Goal: Navigation & Orientation: Find specific page/section

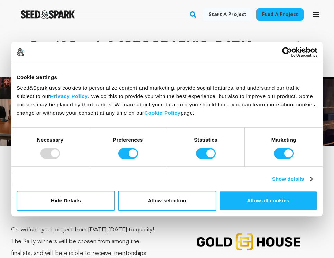
scroll to position [5, 0]
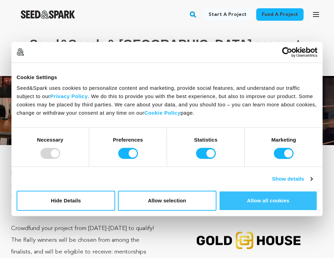
click at [270, 201] on button "Allow all cookies" at bounding box center [268, 201] width 99 height 20
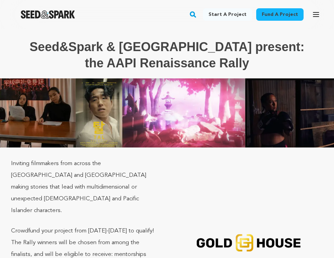
scroll to position [0, 0]
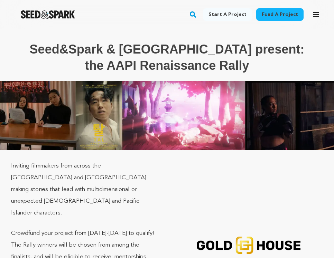
click at [52, 11] on img "Seed&Spark Homepage" at bounding box center [48, 14] width 54 height 8
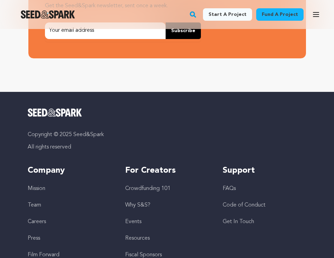
scroll to position [1981, 0]
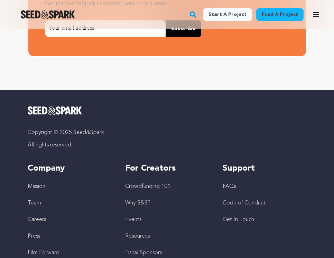
click at [40, 184] on link "Mission" at bounding box center [37, 187] width 18 height 6
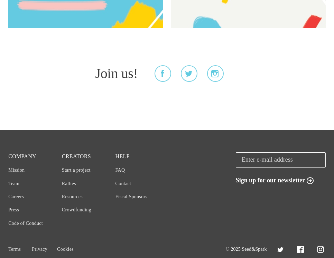
scroll to position [1887, 0]
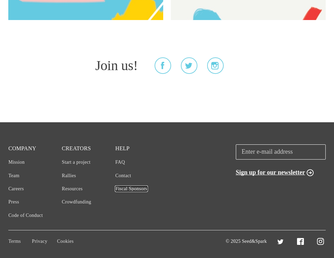
click at [134, 190] on link "Fiscal Sponsors" at bounding box center [132, 189] width 32 height 5
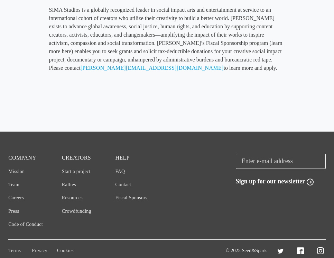
scroll to position [2425, 0]
